Goal: Task Accomplishment & Management: Manage account settings

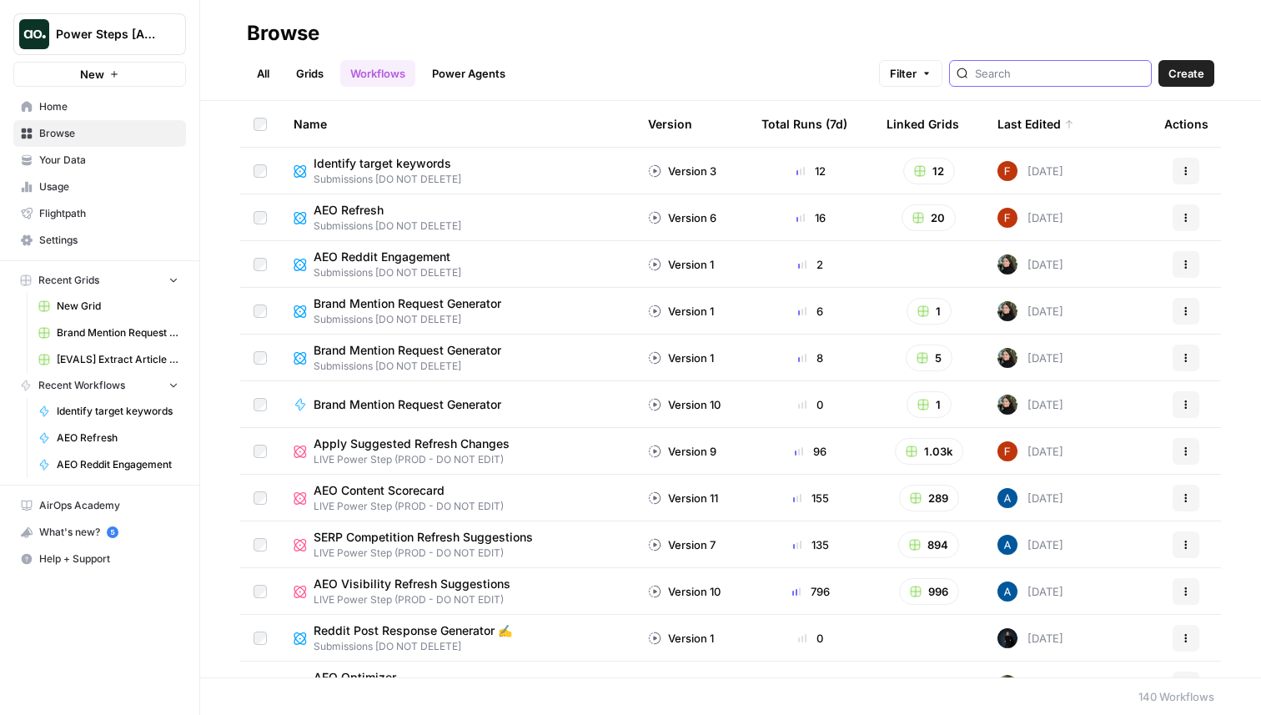
click at [1107, 78] on input "search" at bounding box center [1059, 73] width 169 height 17
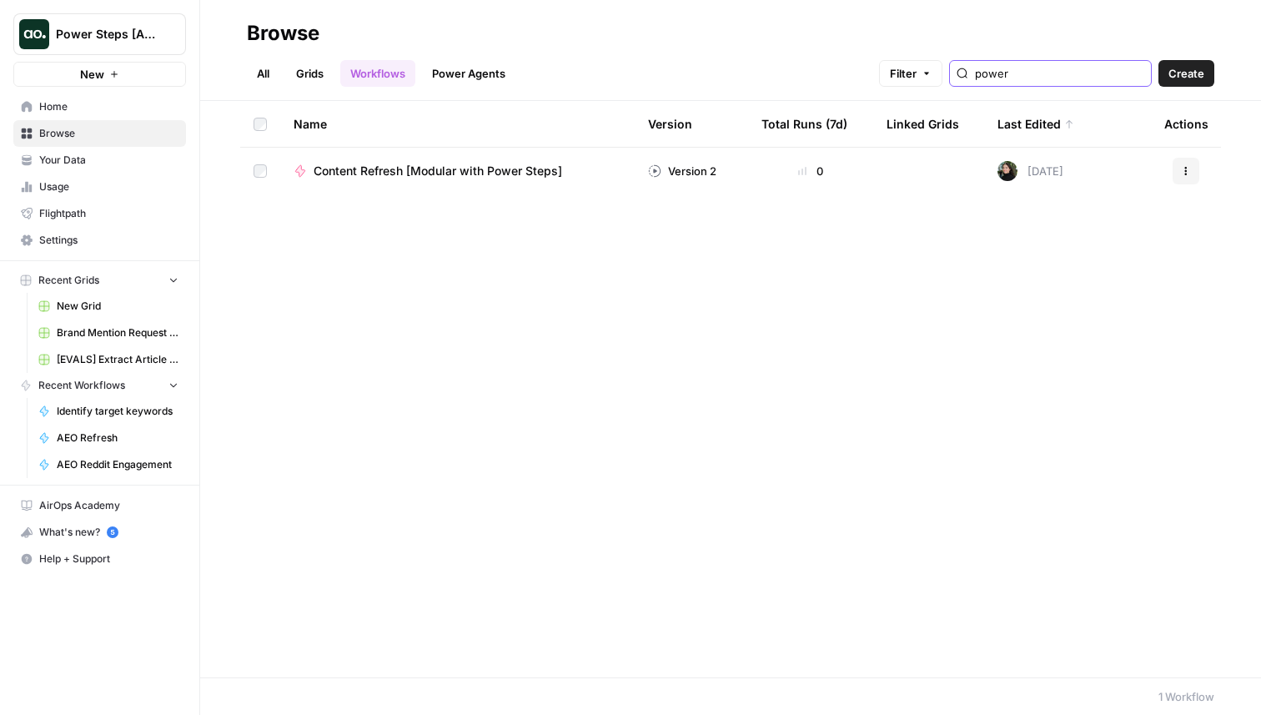
type input "power"
click at [331, 73] on link "Grids" at bounding box center [310, 73] width 48 height 27
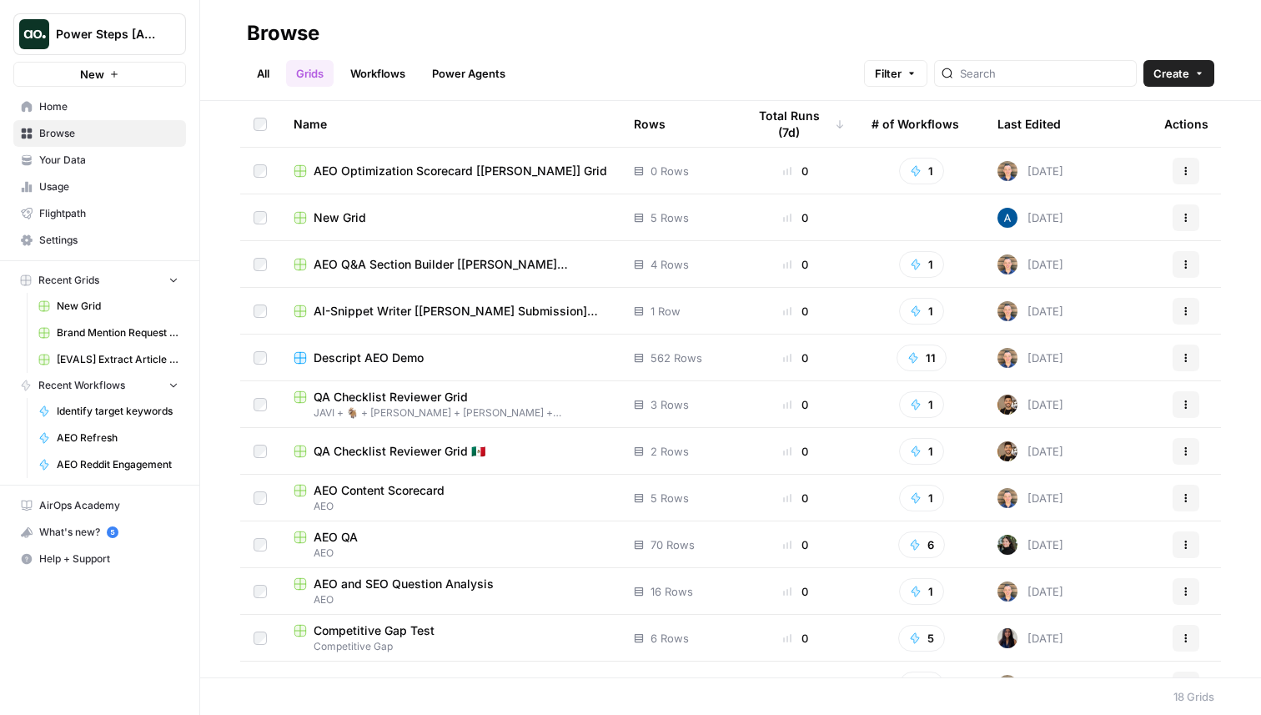
click at [259, 61] on link "All" at bounding box center [263, 73] width 33 height 27
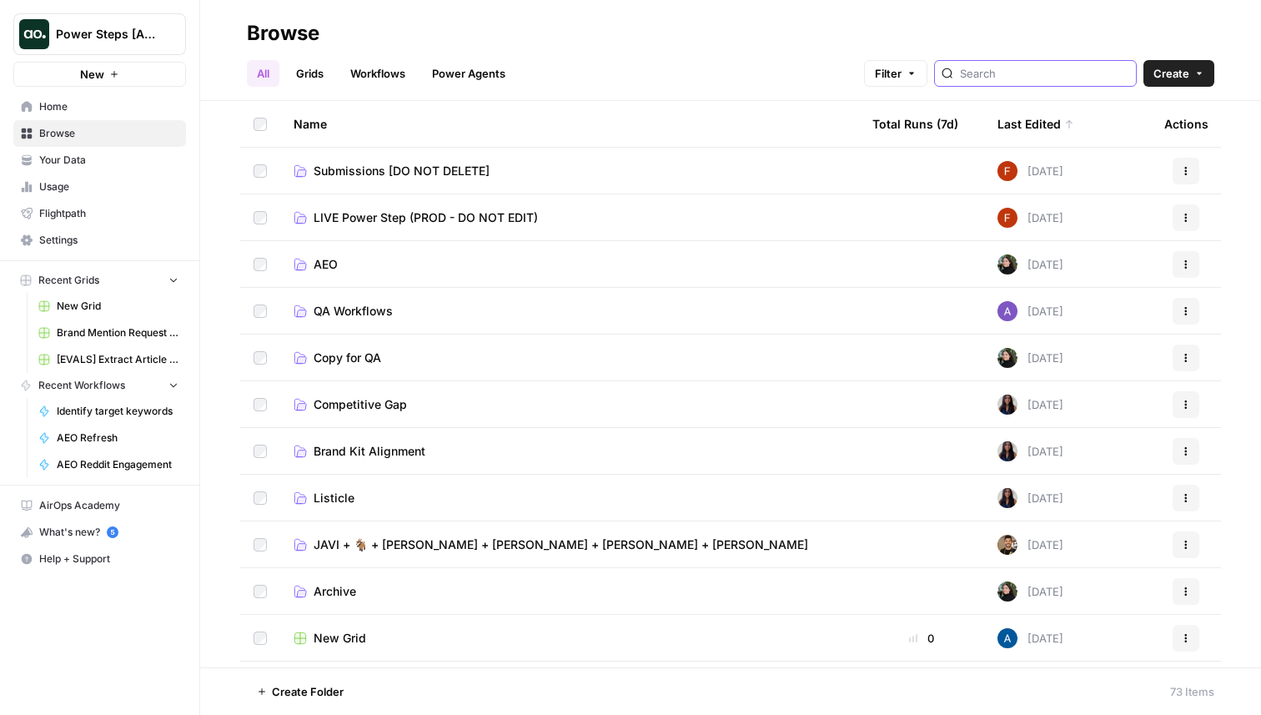
click at [1063, 74] on input "search" at bounding box center [1044, 73] width 169 height 17
click at [364, 215] on span "LIVE Power Step (PROD - DO NOT EDIT)" at bounding box center [426, 217] width 224 height 17
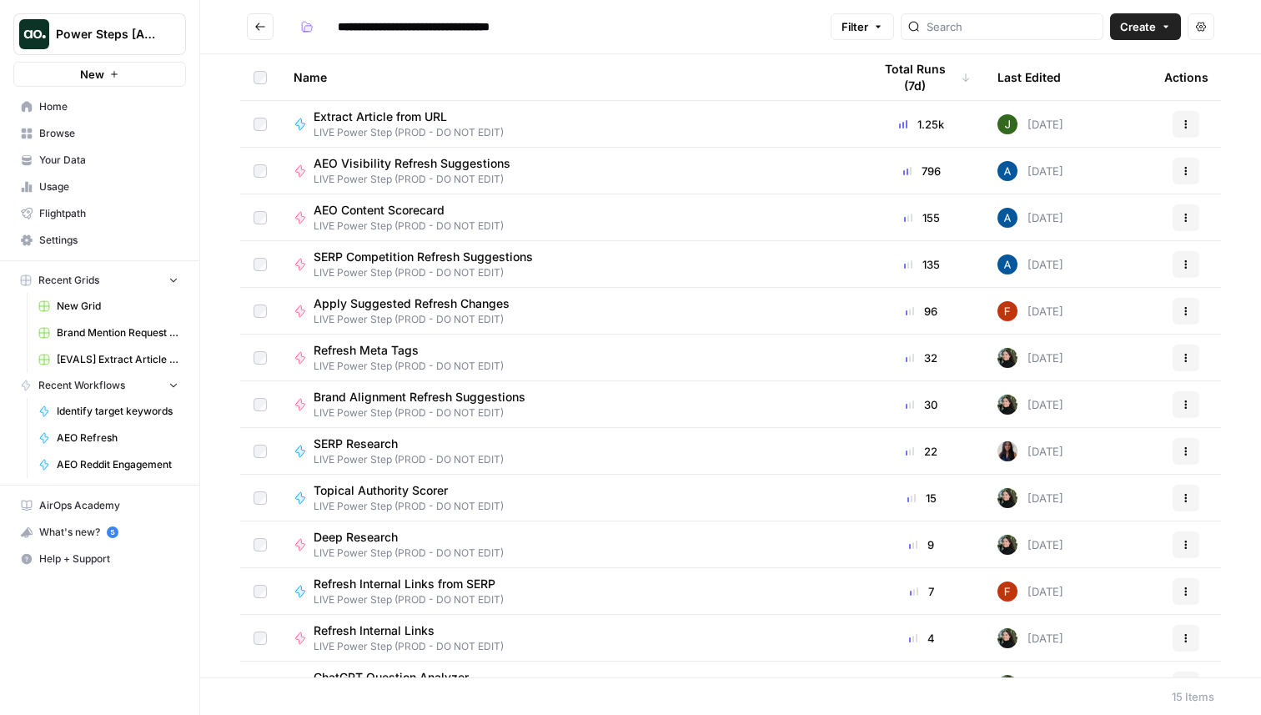
click at [1031, 40] on header "**********" at bounding box center [730, 27] width 1061 height 54
click at [1009, 29] on input "search" at bounding box center [1011, 26] width 169 height 17
type input "power"
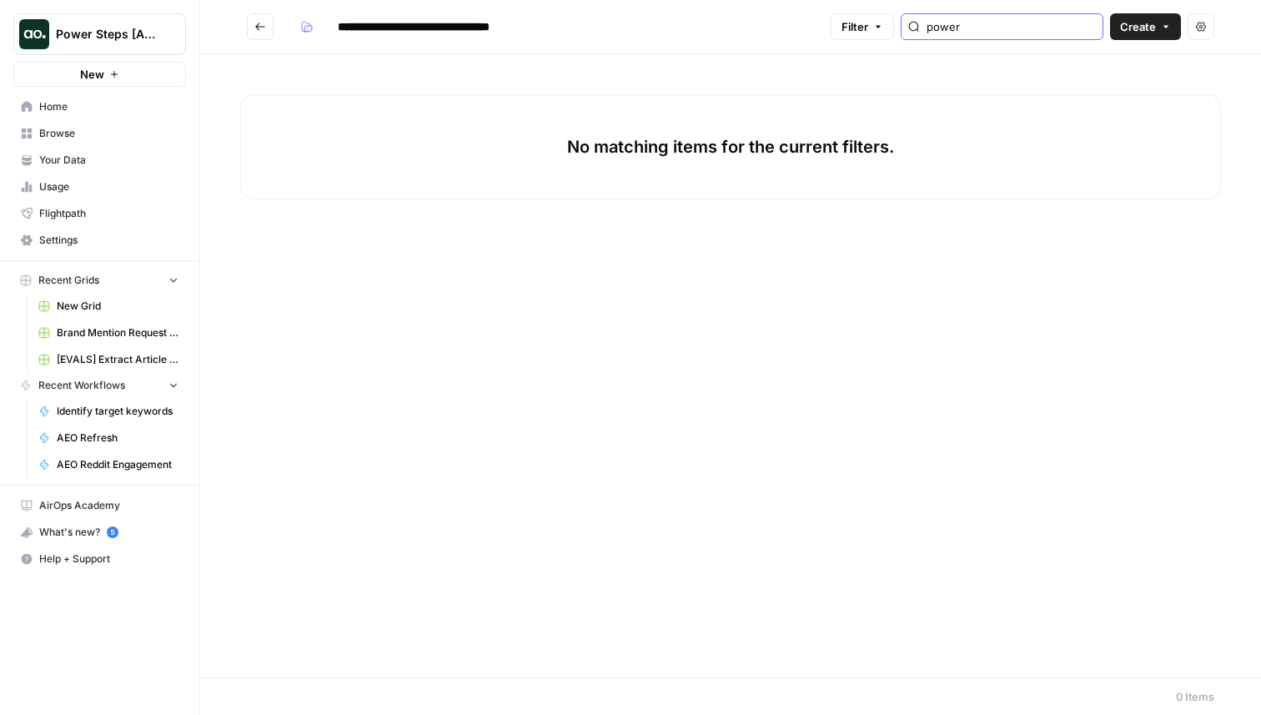
click at [1093, 28] on input "power" at bounding box center [1011, 26] width 169 height 17
click at [1019, 28] on input "search" at bounding box center [1011, 26] width 169 height 17
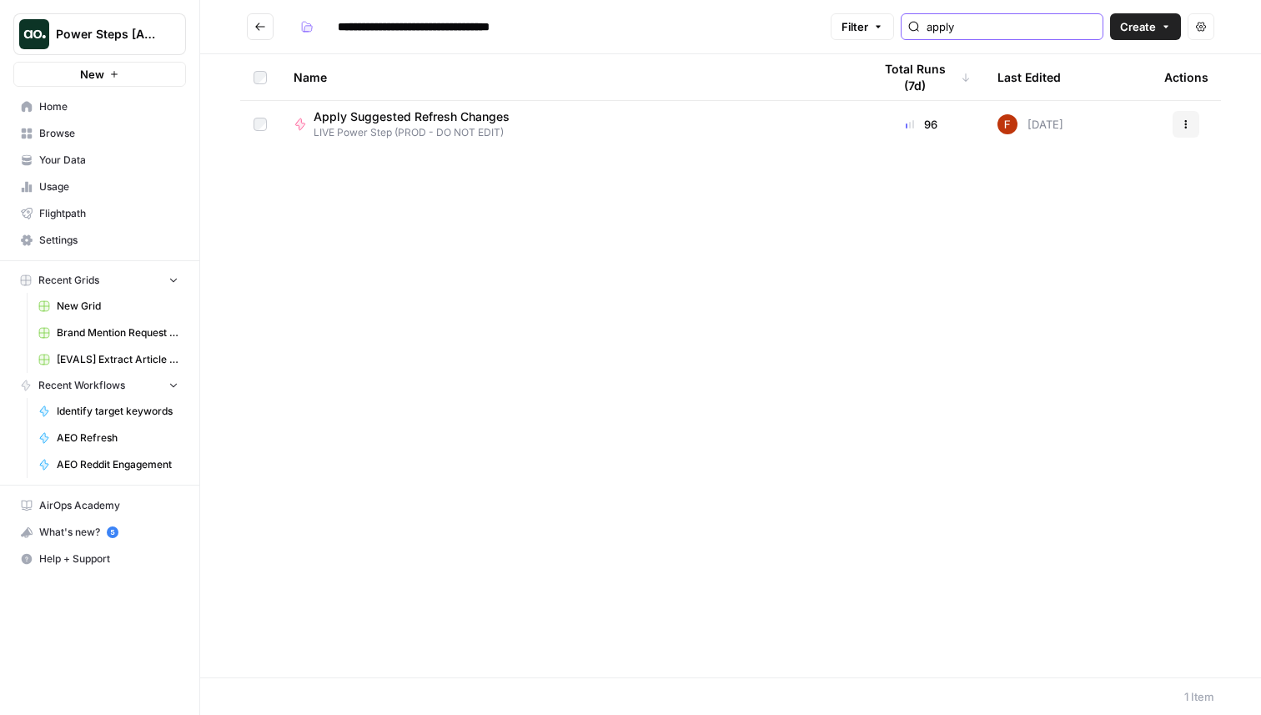
type input "apply"
click at [412, 115] on span "Apply Suggested Refresh Changes" at bounding box center [412, 116] width 196 height 17
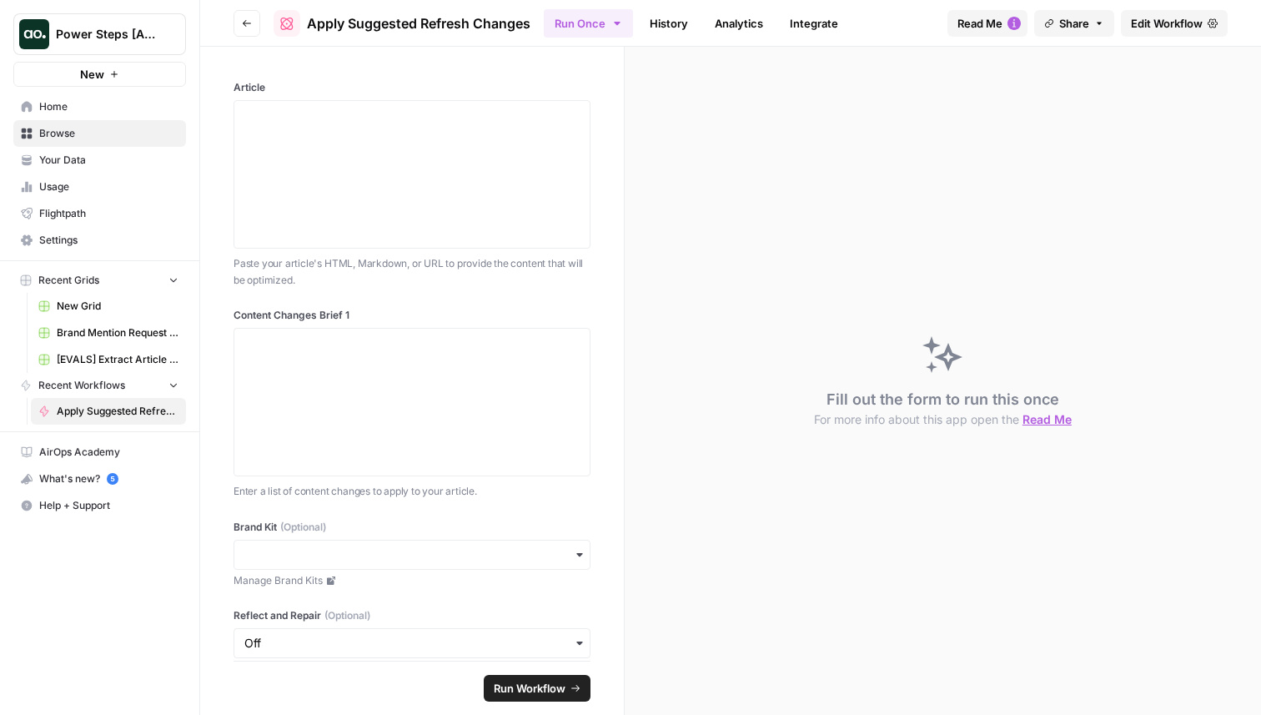
click at [1157, 21] on span "Edit Workflow" at bounding box center [1167, 23] width 72 height 17
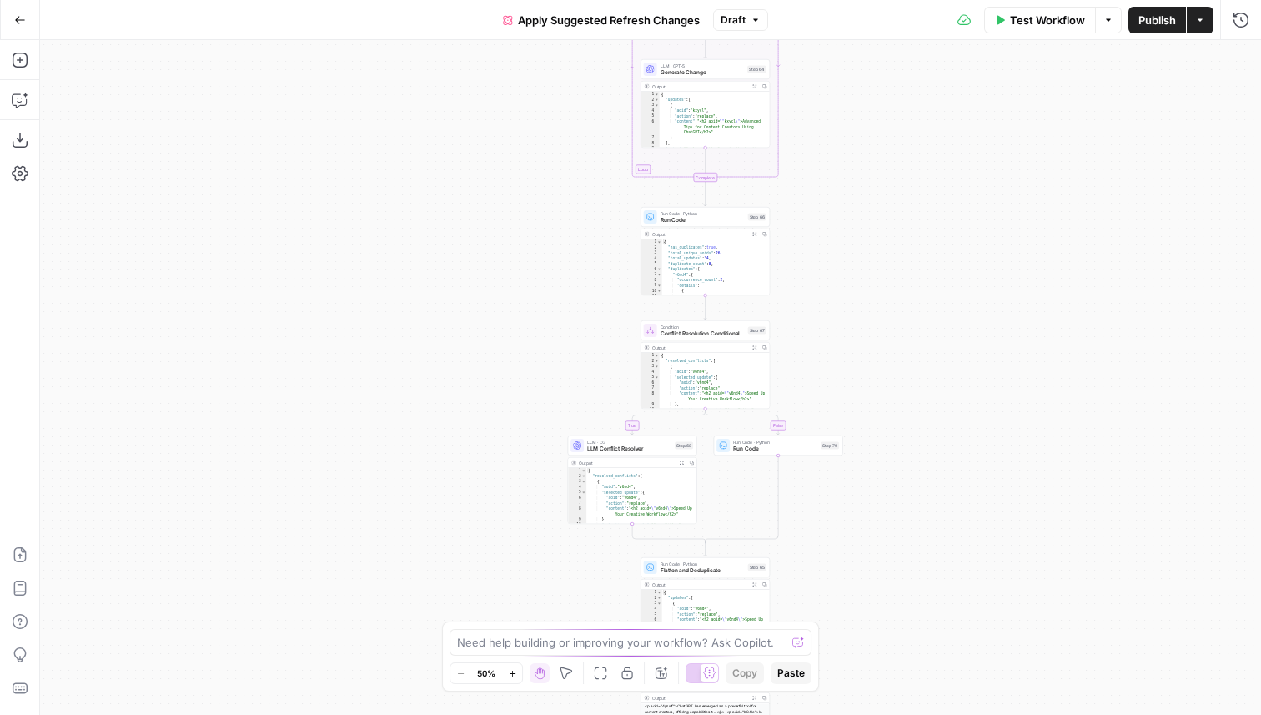
click at [722, 21] on span "Draft" at bounding box center [733, 20] width 25 height 15
click at [773, 19] on div "Test Workflow Options Publish Actions Run History" at bounding box center [1014, 19] width 493 height 39
click at [770, 17] on div "Test Workflow Options Publish Actions Run History" at bounding box center [1014, 19] width 493 height 39
click at [745, 17] on span "Draft" at bounding box center [733, 20] width 25 height 15
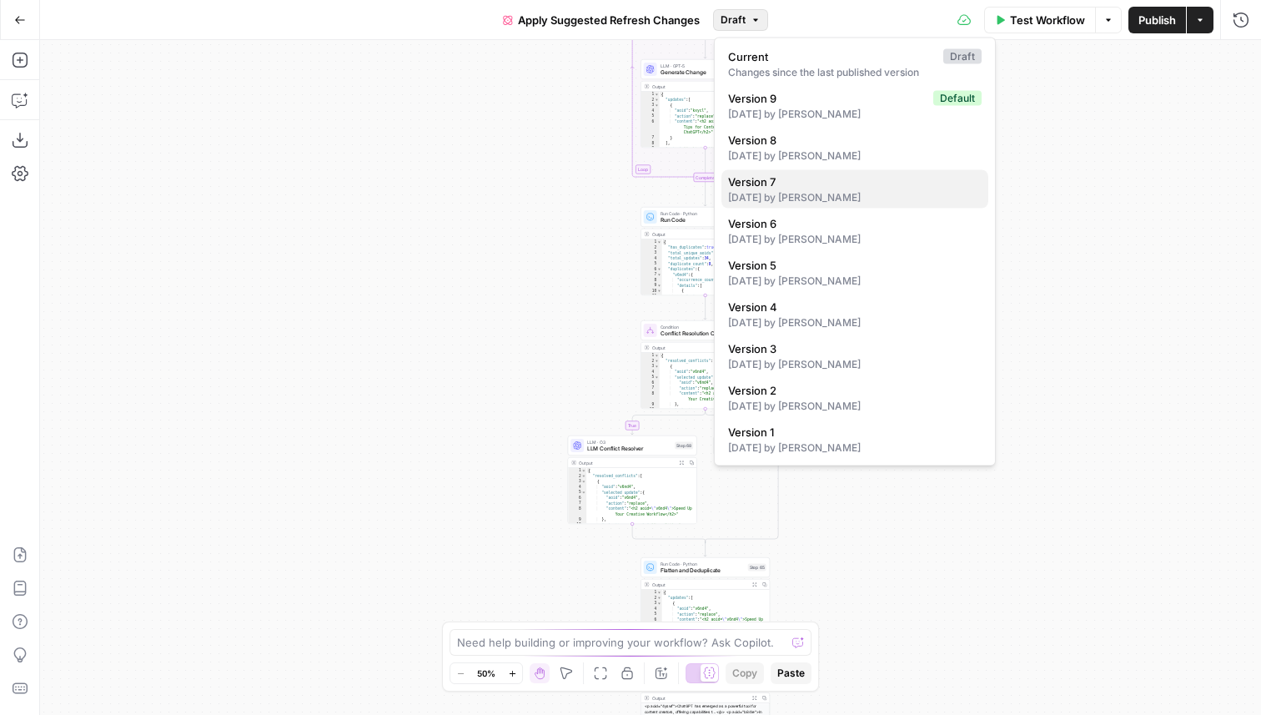
click at [828, 193] on div "[DATE] by [PERSON_NAME]" at bounding box center [855, 197] width 254 height 15
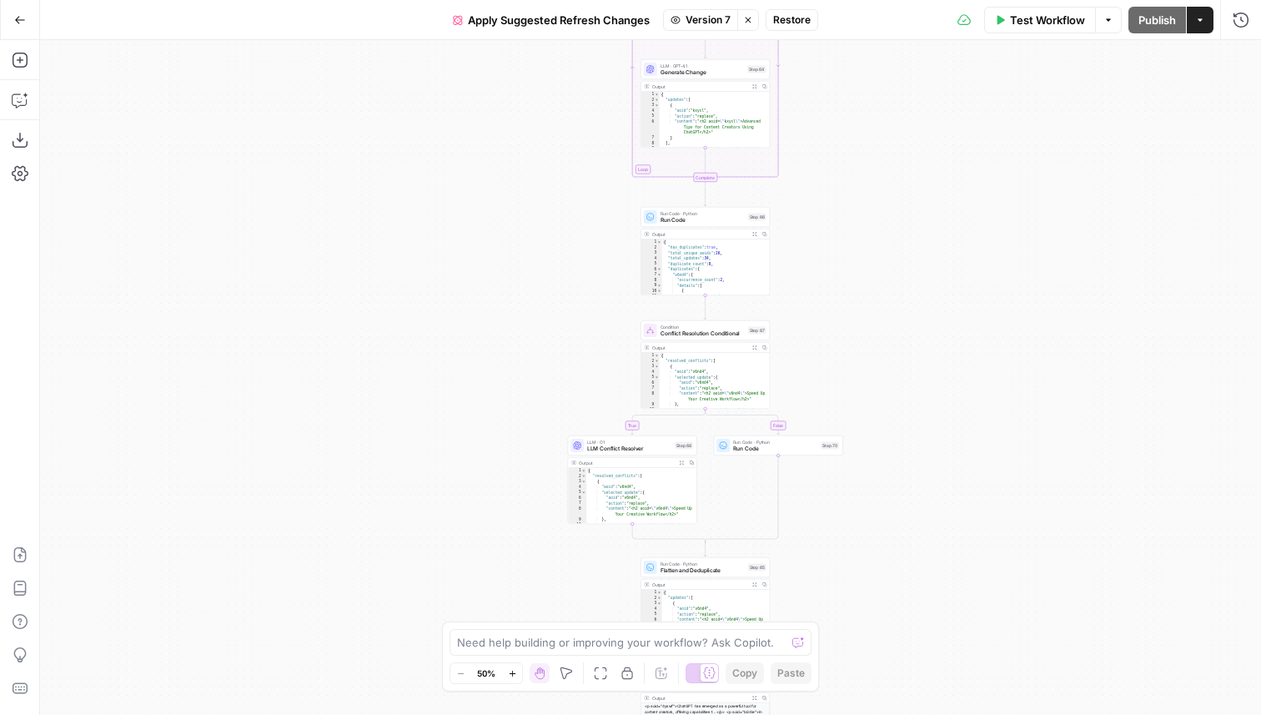
click at [795, 20] on span "Restore" at bounding box center [792, 20] width 38 height 15
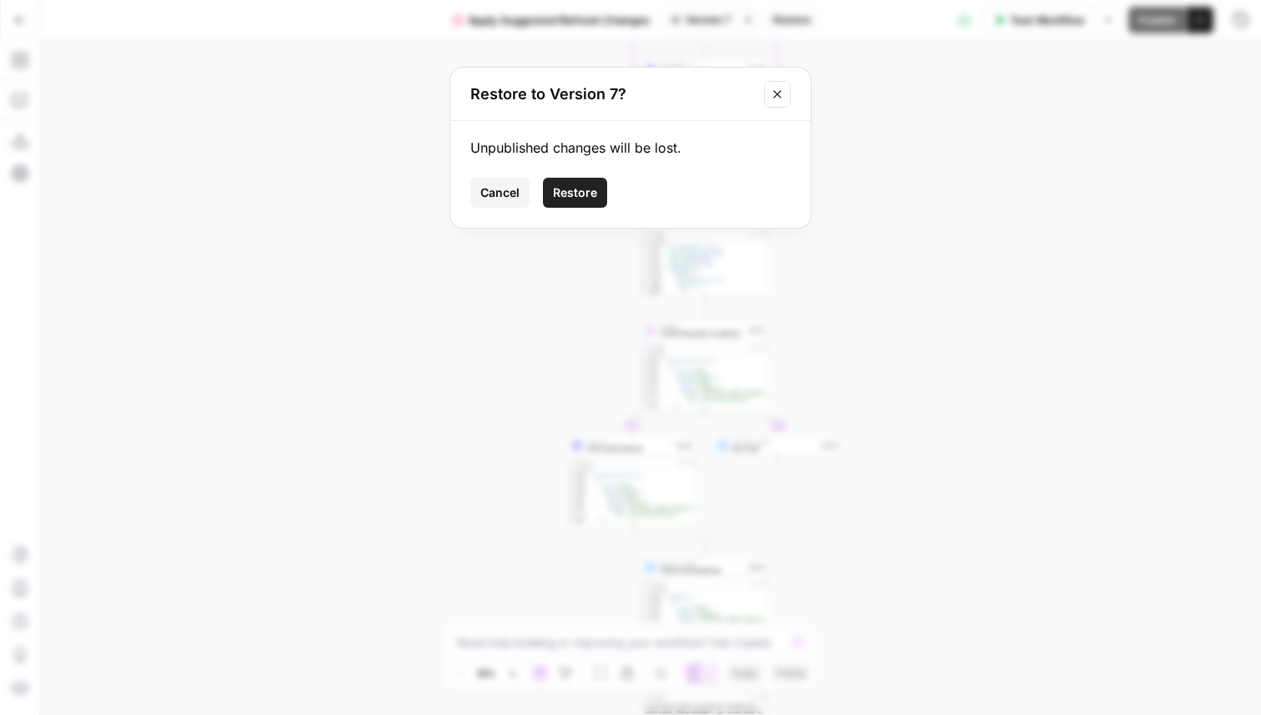
click at [594, 199] on span "Restore" at bounding box center [575, 192] width 44 height 17
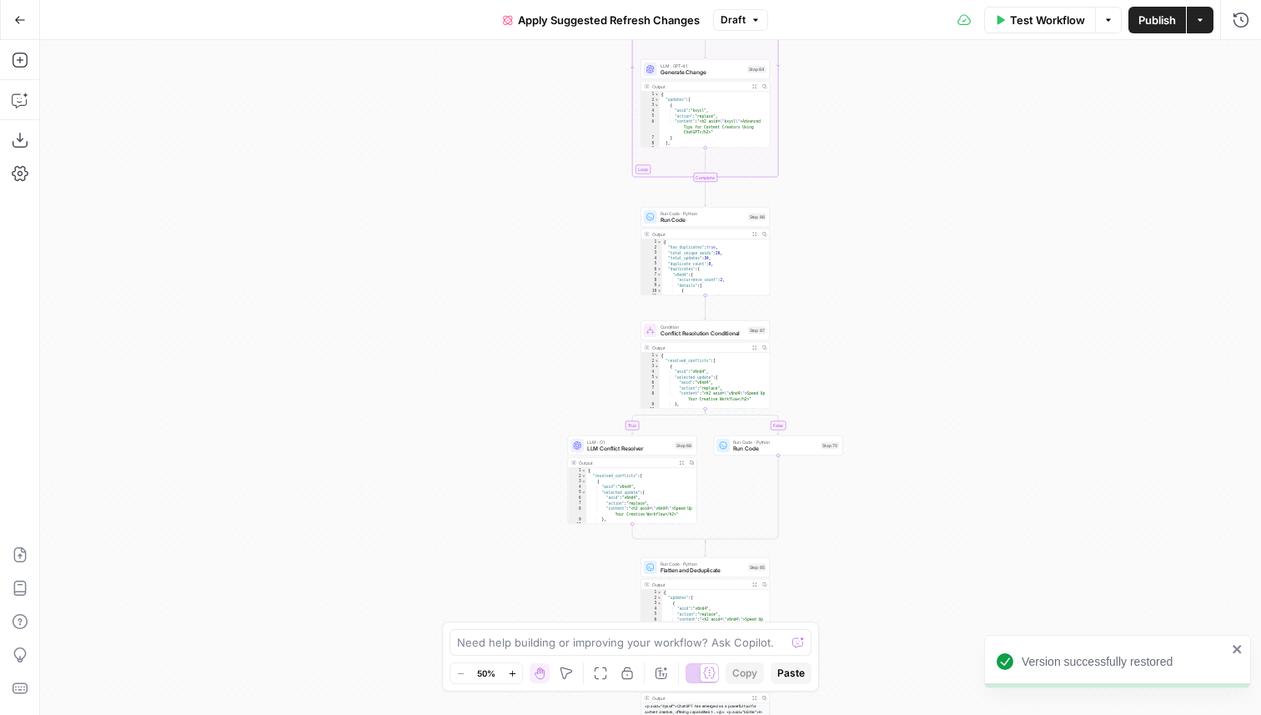
click at [1150, 23] on span "Publish" at bounding box center [1158, 20] width 38 height 17
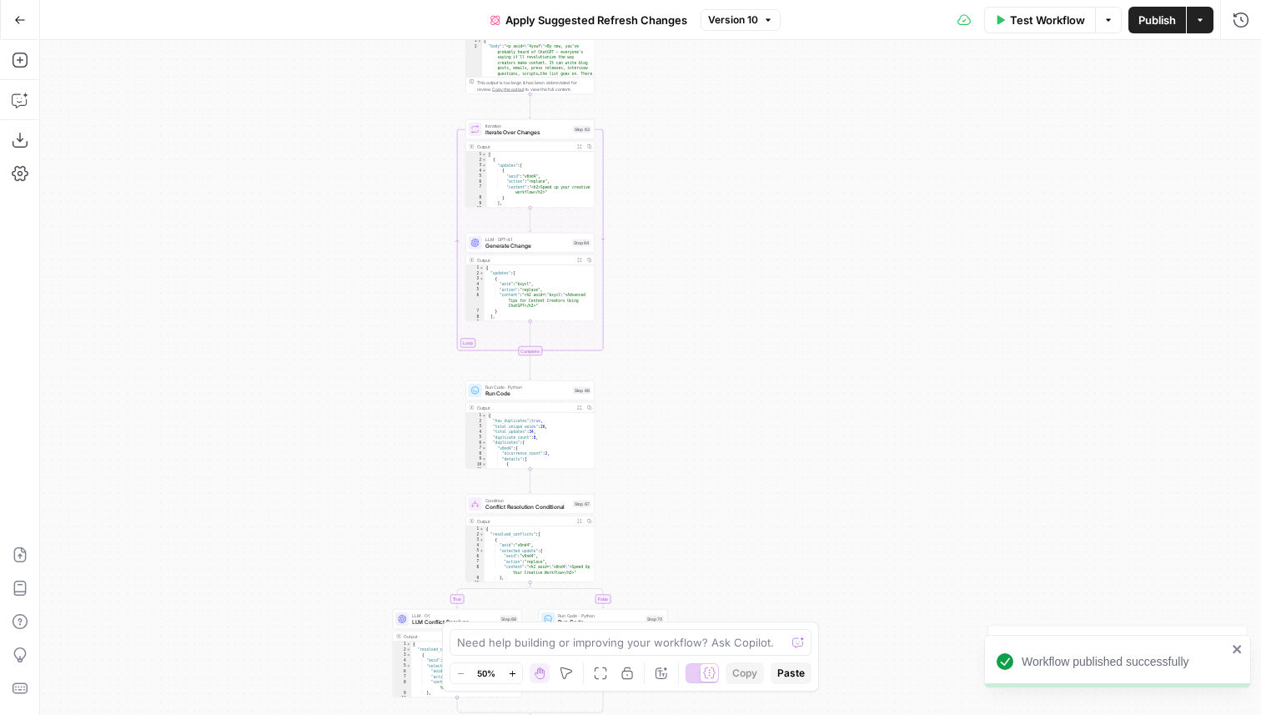
drag, startPoint x: 530, startPoint y: 208, endPoint x: 358, endPoint y: 388, distance: 249.0
click at [358, 388] on div "**********" at bounding box center [650, 377] width 1221 height 675
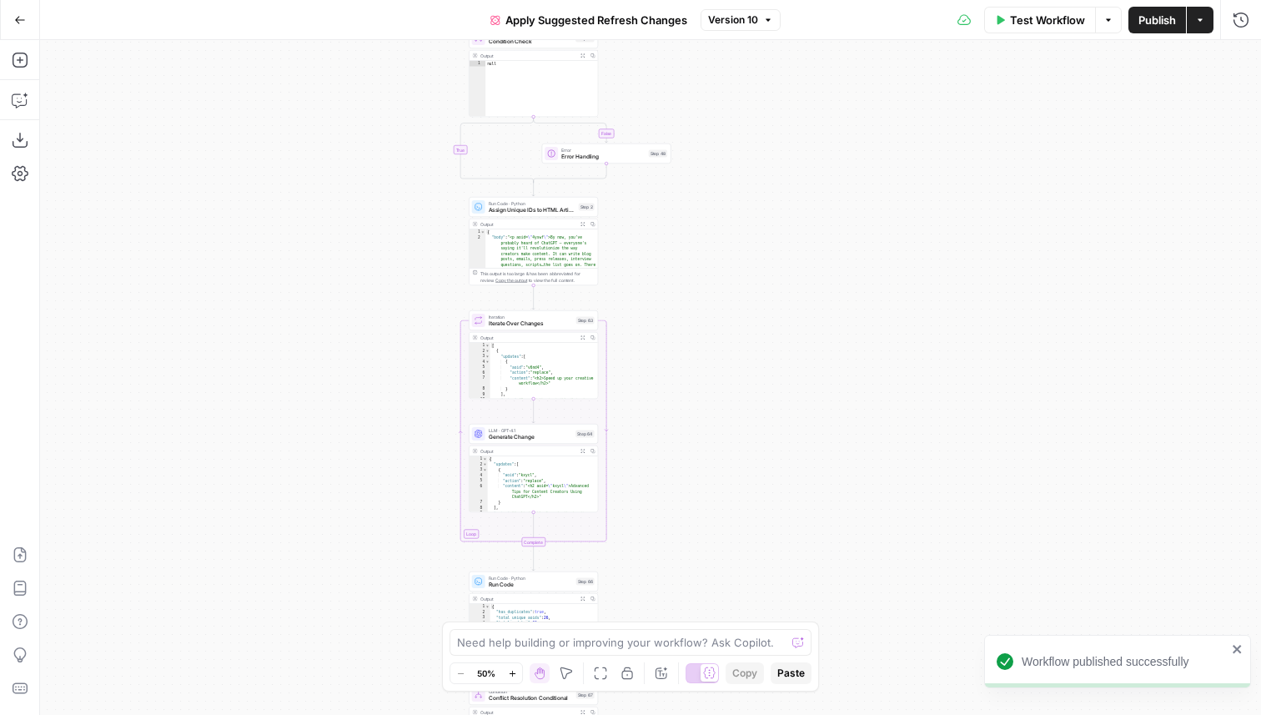
drag, startPoint x: 364, startPoint y: 219, endPoint x: 364, endPoint y: 404, distance: 185.2
click at [364, 404] on div "**********" at bounding box center [650, 377] width 1221 height 675
click at [533, 435] on span "Generate Change" at bounding box center [531, 437] width 84 height 8
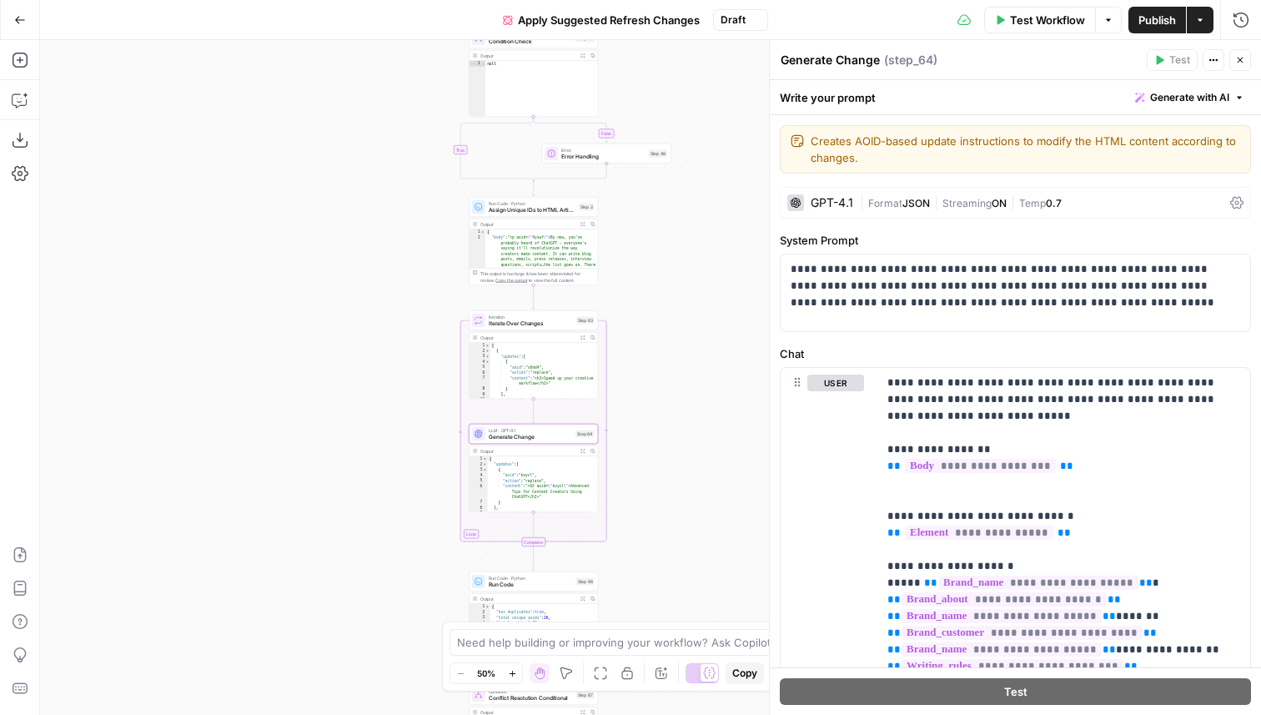
click at [883, 202] on span "Format" at bounding box center [885, 203] width 34 height 13
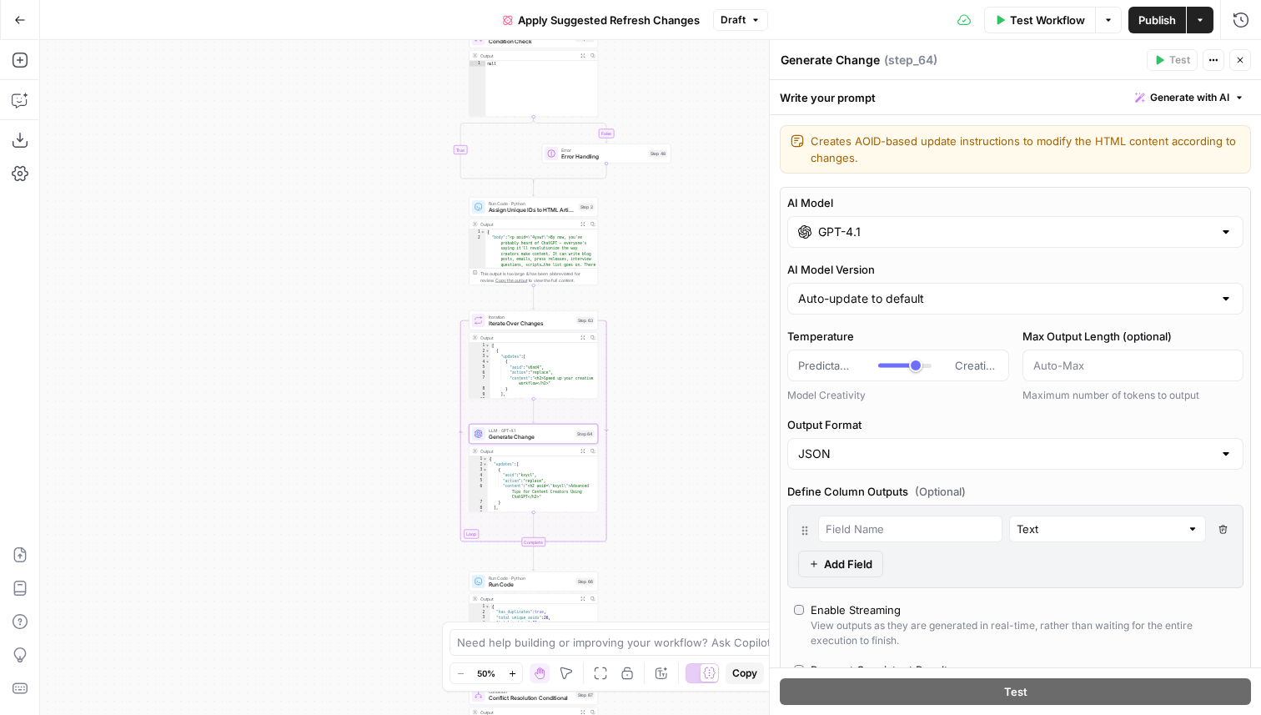
click at [869, 235] on input "GPT-4.1" at bounding box center [1015, 232] width 395 height 17
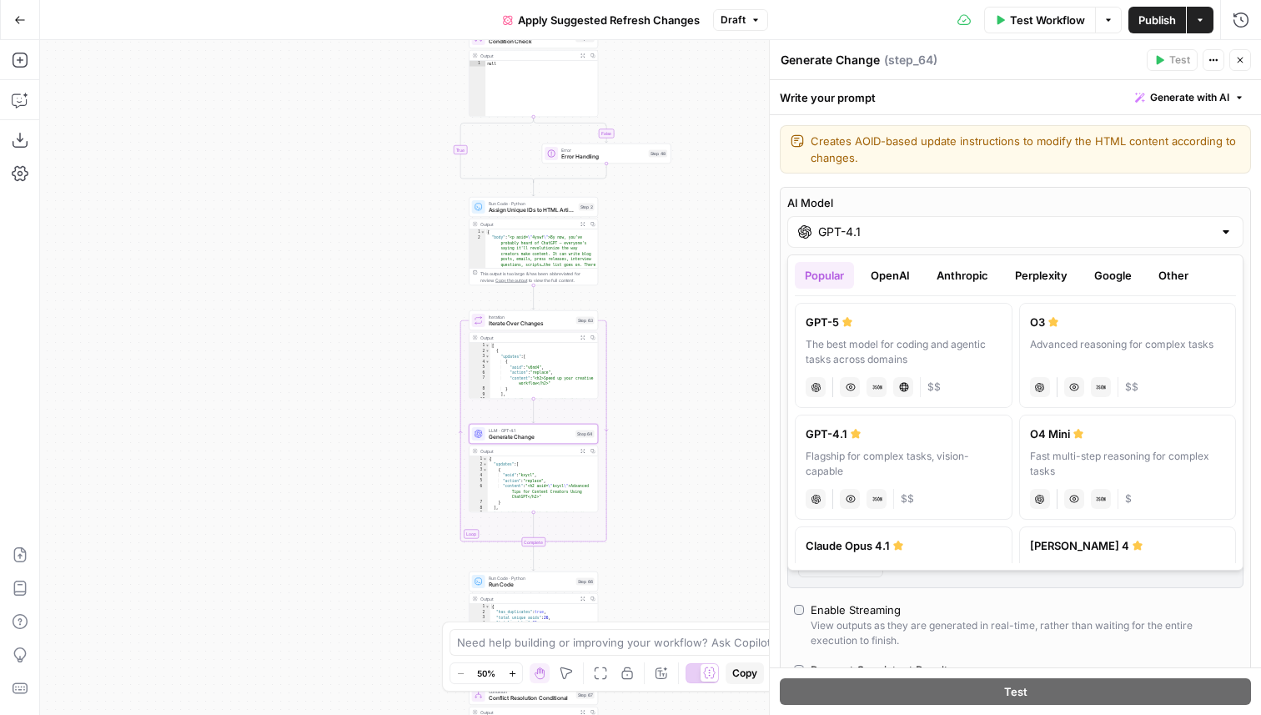
click at [1238, 58] on icon "button" at bounding box center [1241, 60] width 10 height 10
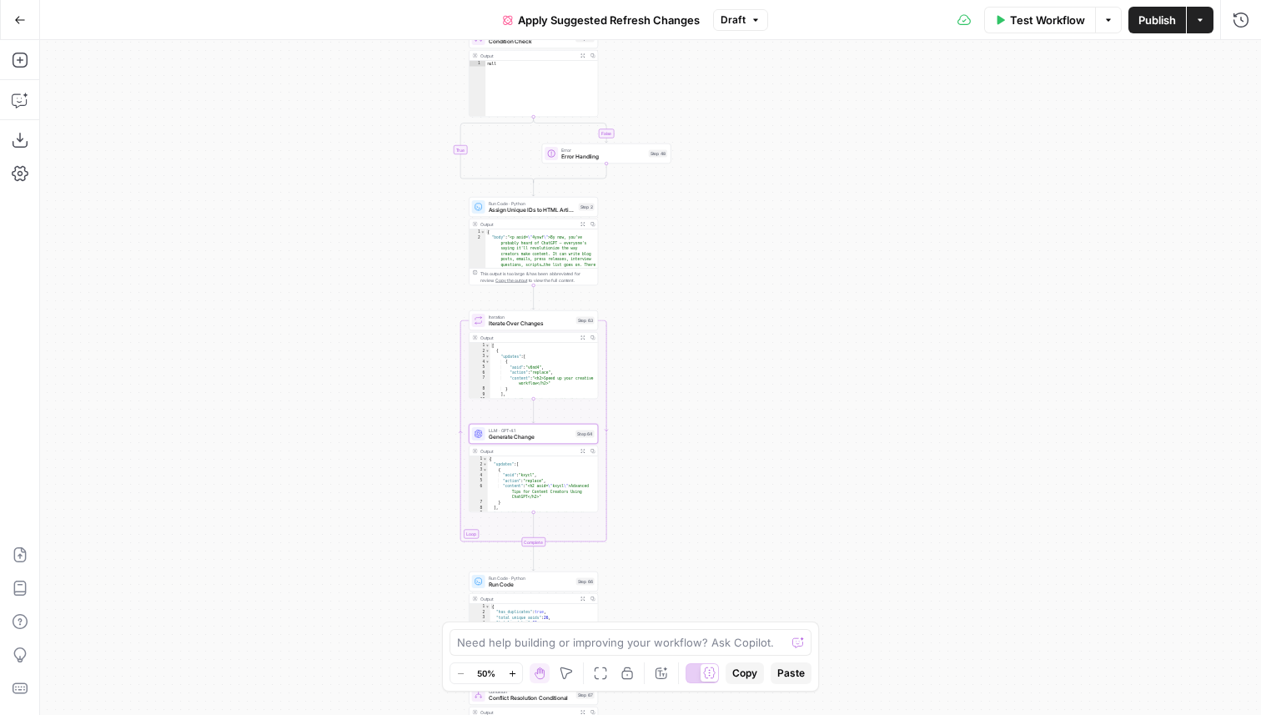
click at [875, 236] on div "**********" at bounding box center [650, 377] width 1221 height 675
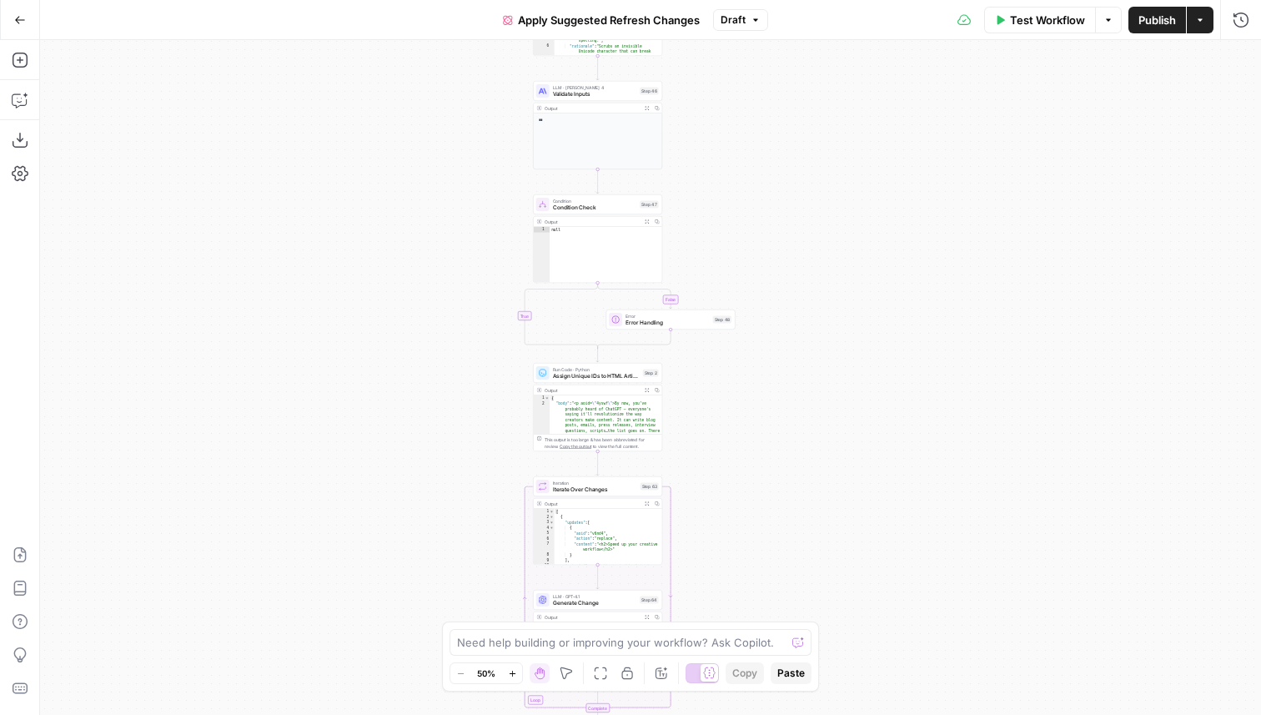
drag, startPoint x: 813, startPoint y: 199, endPoint x: 878, endPoint y: 365, distance: 178.0
click at [878, 365] on div "**********" at bounding box center [650, 377] width 1221 height 675
click at [742, 38] on div "Go Back Apply Suggested Refresh Changes Draft Test Workflow Options Publish Act…" at bounding box center [630, 19] width 1261 height 39
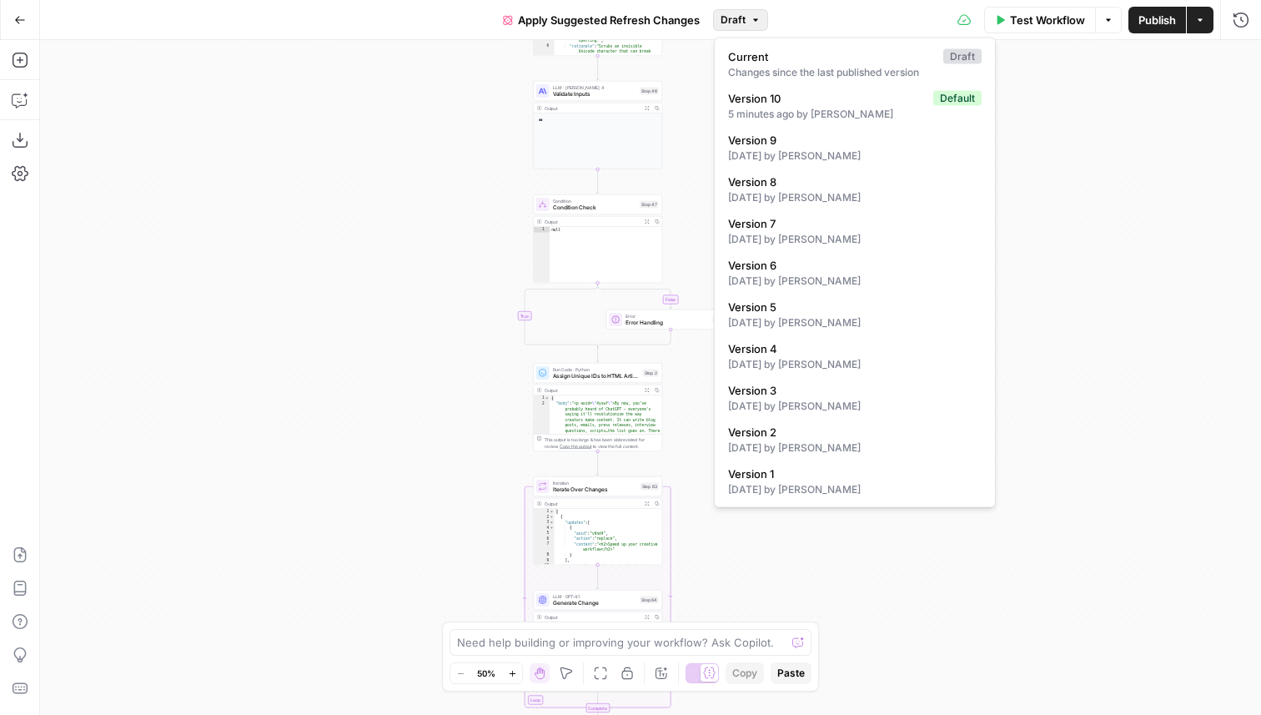
click at [742, 23] on span "Draft" at bounding box center [733, 20] width 25 height 15
